Goal: Check status: Check status

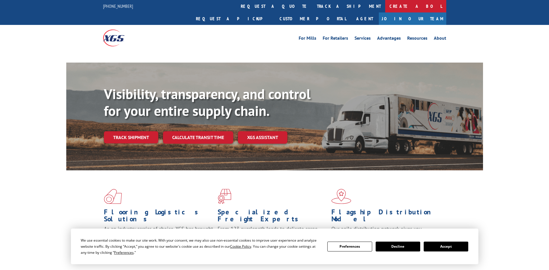
click at [385, 8] on link "Create a BOL" at bounding box center [415, 6] width 61 height 12
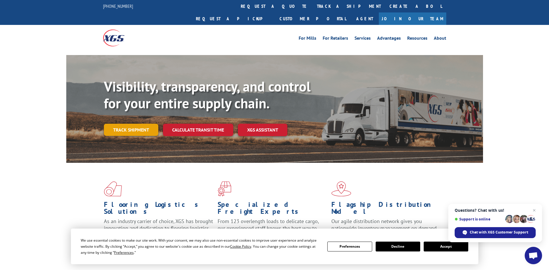
click at [135, 124] on link "Track shipment" at bounding box center [131, 130] width 54 height 12
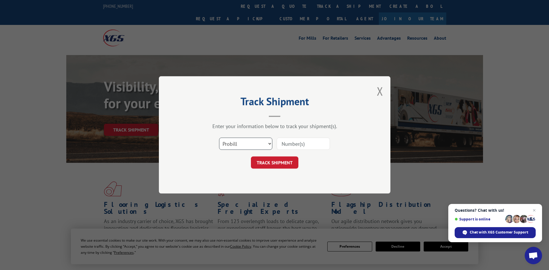
click at [269, 142] on select "Select category... Probill BOL PO" at bounding box center [245, 144] width 53 height 12
select select "po"
click at [219, 138] on select "Select category... Probill BOL PO" at bounding box center [245, 144] width 53 height 12
drag, startPoint x: 287, startPoint y: 144, endPoint x: 292, endPoint y: 142, distance: 5.1
click at [287, 144] on input at bounding box center [303, 144] width 53 height 12
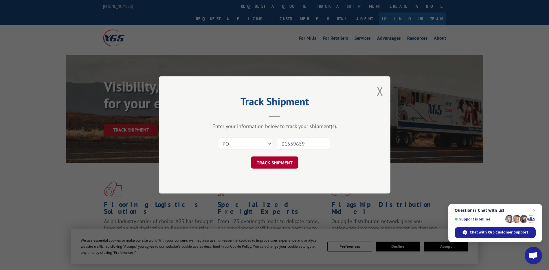
type input "01539659"
click at [279, 162] on button "TRACK SHIPMENT" at bounding box center [274, 163] width 47 height 12
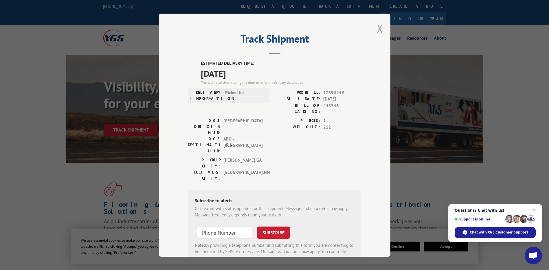
click at [379, 26] on button "Close modal" at bounding box center [380, 28] width 6 height 15
